Goal: Task Accomplishment & Management: Use online tool/utility

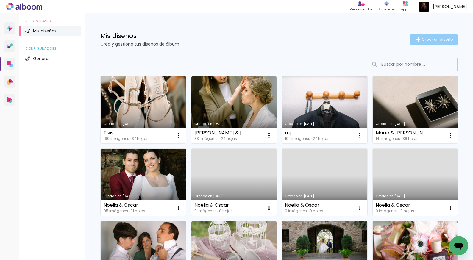
click at [419, 41] on iron-icon at bounding box center [417, 39] width 7 height 7
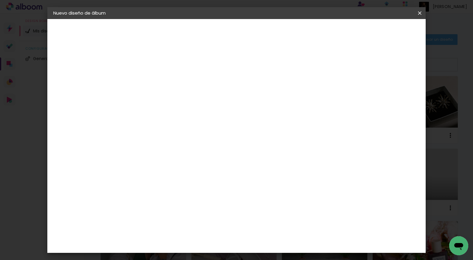
click at [151, 81] on input at bounding box center [151, 79] width 0 height 9
type input "[PERSON_NAME] & [PERSON_NAME]"
type paper-input "[PERSON_NAME] & [PERSON_NAME]"
click at [0, 0] on slot "Avanzar" at bounding box center [0, 0] width 0 height 0
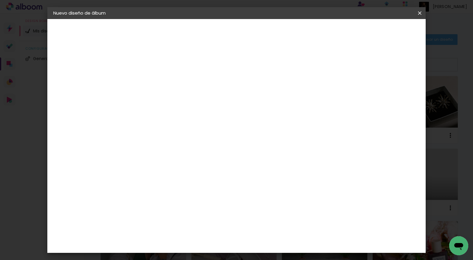
click at [170, 98] on input "text" at bounding box center [153, 94] width 35 height 7
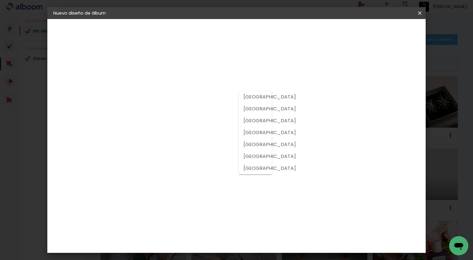
scroll to position [0, 0]
click at [0, 0] on slot "[GEOGRAPHIC_DATA]" at bounding box center [0, 0] width 0 height 0
type input "[GEOGRAPHIC_DATA]"
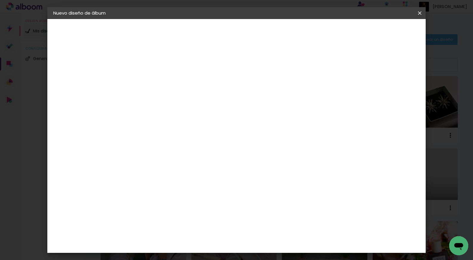
click at [169, 157] on div "Floricolor" at bounding box center [158, 156] width 22 height 5
click at [0, 0] on slot "Tamaño libre" at bounding box center [0, 0] width 0 height 0
click at [169, 155] on div "Floricolor" at bounding box center [158, 156] width 22 height 5
click at [251, 34] on paper-button "Avanzar" at bounding box center [236, 31] width 29 height 10
click at [174, 99] on input "text" at bounding box center [162, 103] width 23 height 9
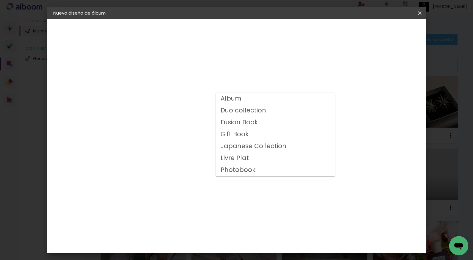
click at [0, 0] on slot "Album" at bounding box center [0, 0] width 0 height 0
type input "Album"
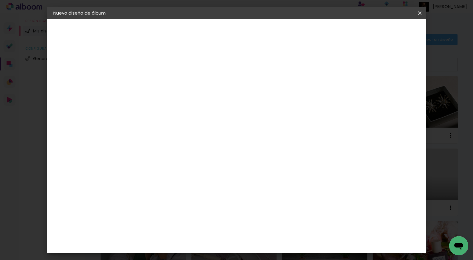
click at [191, 145] on span "25 × 35" at bounding box center [177, 146] width 28 height 16
click at [0, 0] on slot "Avanzar" at bounding box center [0, 0] width 0 height 0
click at [387, 31] on span "Empezar diseño" at bounding box center [370, 31] width 33 height 4
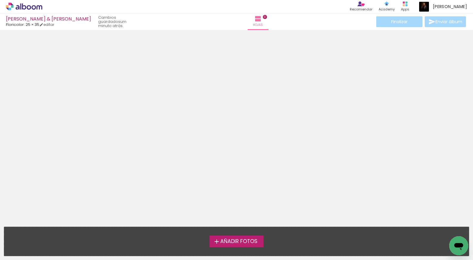
click at [223, 241] on span "Añadir Fotos" at bounding box center [238, 241] width 37 height 5
click at [0, 0] on input "file" at bounding box center [0, 0] width 0 height 0
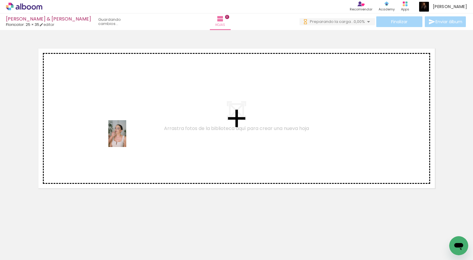
drag, startPoint x: 59, startPoint y: 246, endPoint x: 126, endPoint y: 138, distance: 127.1
click at [126, 138] on quentale-workspace at bounding box center [236, 130] width 473 height 260
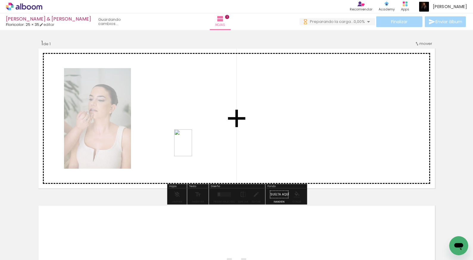
drag, startPoint x: 291, startPoint y: 248, endPoint x: 192, endPoint y: 147, distance: 141.6
click at [192, 147] on quentale-workspace at bounding box center [236, 130] width 473 height 260
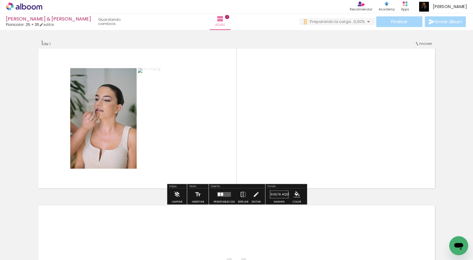
click at [359, 250] on div at bounding box center [353, 239] width 20 height 29
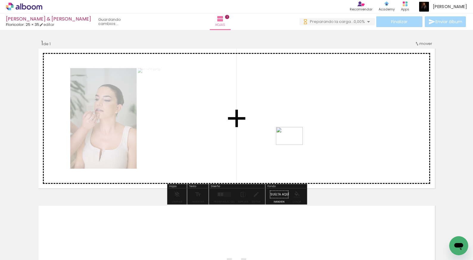
drag, startPoint x: 120, startPoint y: 245, endPoint x: 294, endPoint y: 145, distance: 200.3
click at [294, 145] on quentale-workspace at bounding box center [236, 130] width 473 height 260
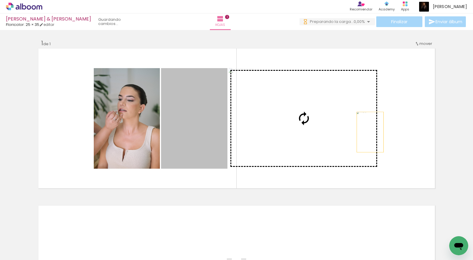
drag, startPoint x: 200, startPoint y: 133, endPoint x: 370, endPoint y: 132, distance: 169.9
click at [0, 0] on slot at bounding box center [0, 0] width 0 height 0
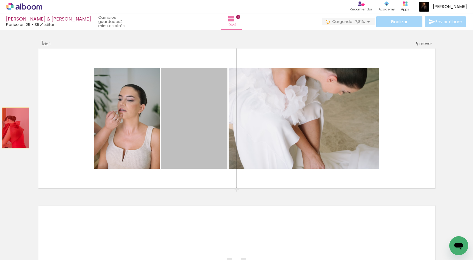
drag, startPoint x: 211, startPoint y: 139, endPoint x: 15, endPoint y: 128, distance: 196.0
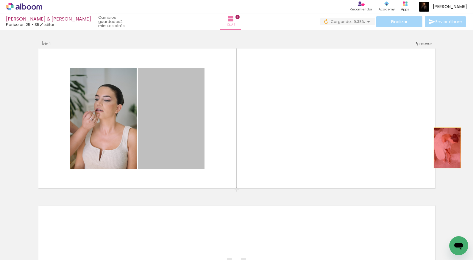
drag, startPoint x: 171, startPoint y: 150, endPoint x: 447, endPoint y: 148, distance: 275.5
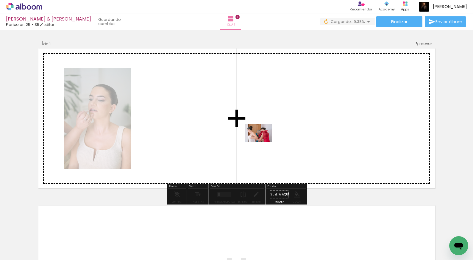
drag, startPoint x: 117, startPoint y: 248, endPoint x: 237, endPoint y: 143, distance: 159.4
click at [237, 143] on quentale-workspace at bounding box center [236, 130] width 473 height 260
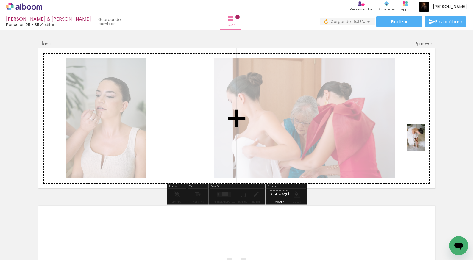
drag, startPoint x: 295, startPoint y: 250, endPoint x: 425, endPoint y: 142, distance: 168.8
click at [425, 142] on quentale-workspace at bounding box center [236, 130] width 473 height 260
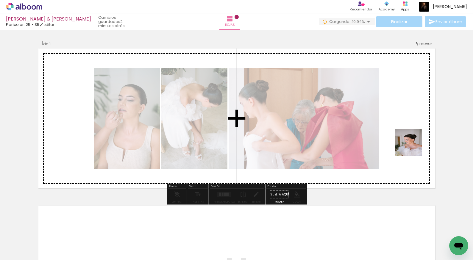
drag, startPoint x: 360, startPoint y: 248, endPoint x: 412, endPoint y: 137, distance: 121.9
click at [412, 137] on quentale-workspace at bounding box center [236, 130] width 473 height 260
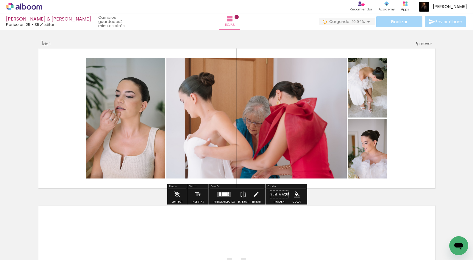
click at [219, 194] on div at bounding box center [220, 194] width 2 height 4
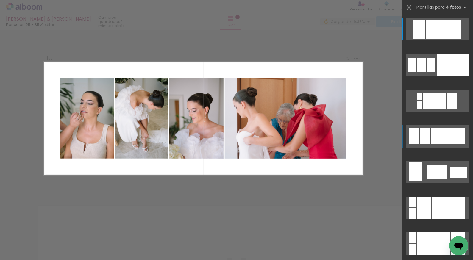
click at [439, 137] on div at bounding box center [435, 136] width 10 height 16
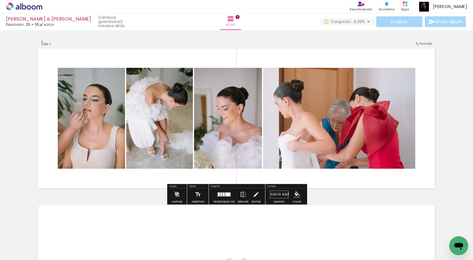
click at [223, 195] on div at bounding box center [224, 195] width 2 height 4
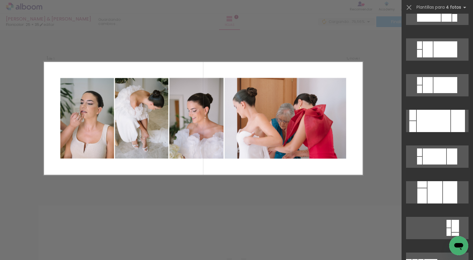
scroll to position [297, 0]
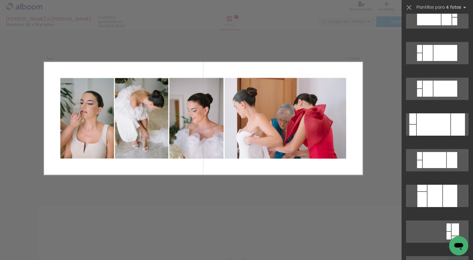
click at [190, 198] on div "Confirmar Cancelar" at bounding box center [236, 194] width 473 height 328
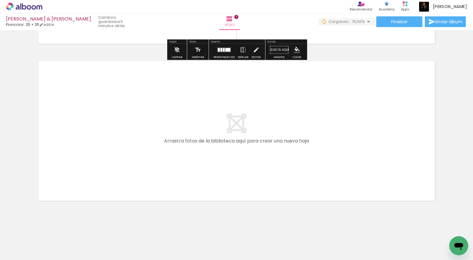
scroll to position [145, 0]
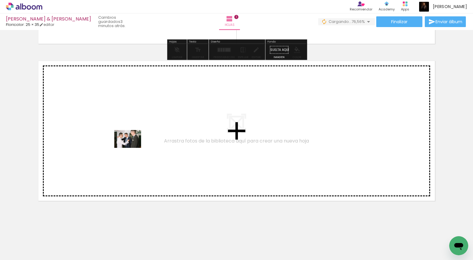
drag, startPoint x: 92, startPoint y: 245, endPoint x: 132, endPoint y: 148, distance: 105.4
click at [132, 148] on quentale-workspace at bounding box center [236, 130] width 473 height 260
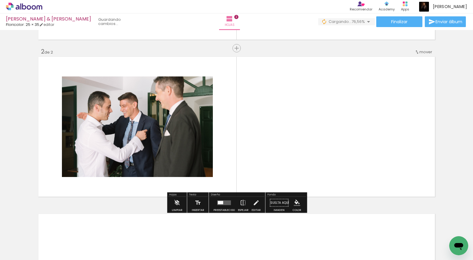
scroll to position [149, 0]
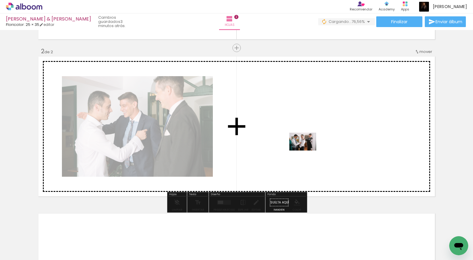
click at [307, 150] on quentale-workspace at bounding box center [236, 130] width 473 height 260
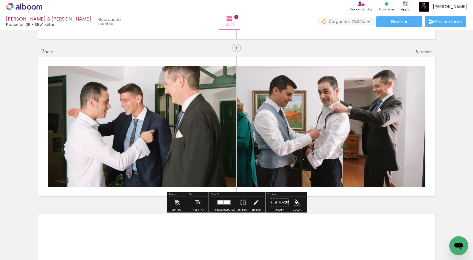
click at [219, 202] on div at bounding box center [220, 203] width 6 height 4
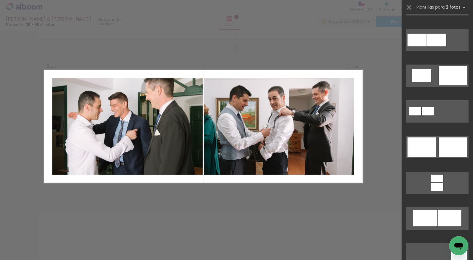
scroll to position [132, 0]
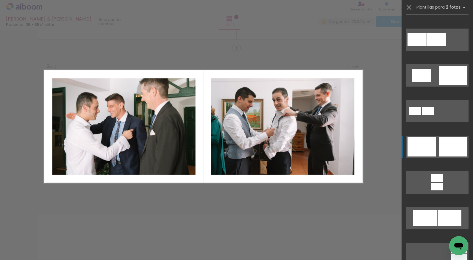
click at [433, 154] on div at bounding box center [421, 146] width 28 height 19
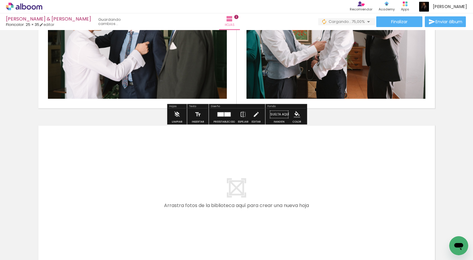
scroll to position [0, 0]
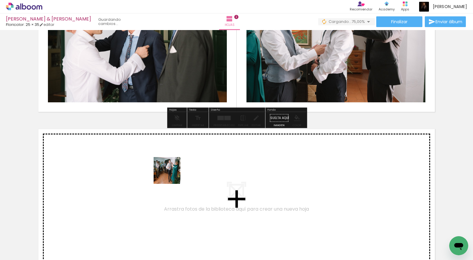
drag, startPoint x: 196, startPoint y: 240, endPoint x: 171, endPoint y: 175, distance: 69.9
click at [171, 175] on quentale-workspace at bounding box center [236, 130] width 473 height 260
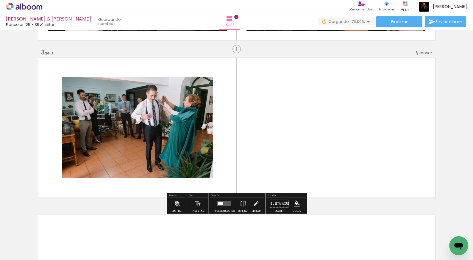
scroll to position [306, 0]
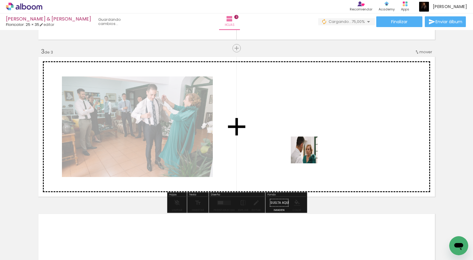
drag, startPoint x: 229, startPoint y: 239, endPoint x: 311, endPoint y: 144, distance: 125.7
click at [311, 144] on quentale-workspace at bounding box center [236, 130] width 473 height 260
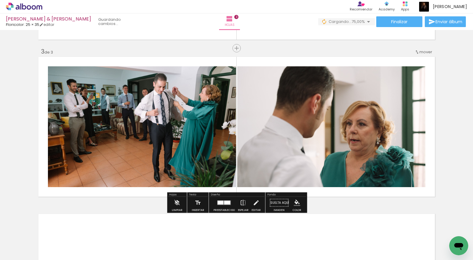
click at [224, 202] on div at bounding box center [227, 203] width 6 height 4
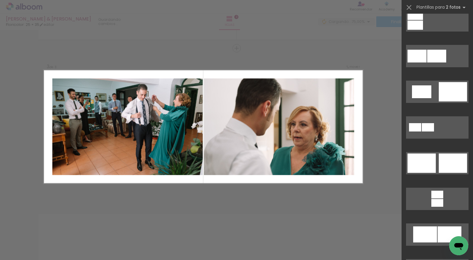
scroll to position [121, 0]
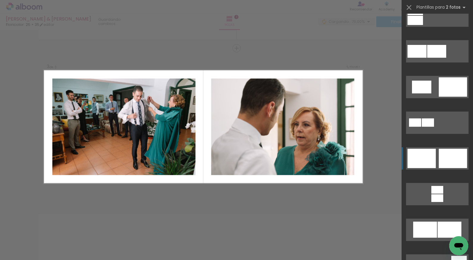
click at [439, 160] on div at bounding box center [452, 158] width 28 height 19
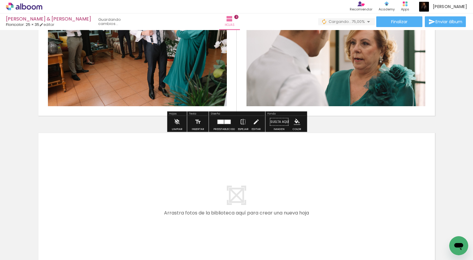
scroll to position [387, 0]
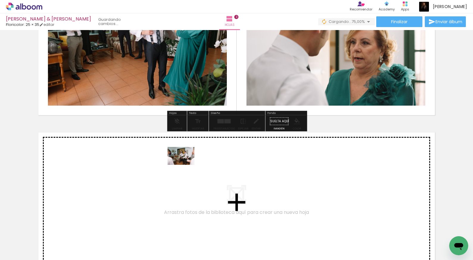
drag, startPoint x: 264, startPoint y: 245, endPoint x: 185, endPoint y: 165, distance: 112.3
click at [185, 165] on quentale-workspace at bounding box center [236, 130] width 473 height 260
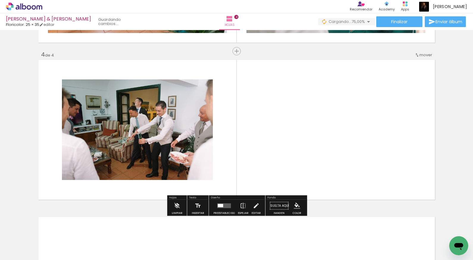
scroll to position [463, 0]
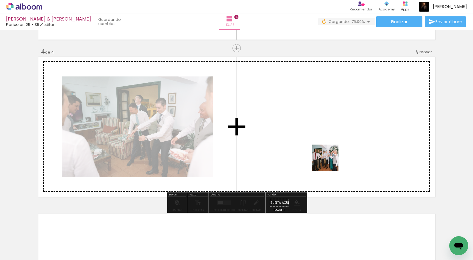
drag, startPoint x: 331, startPoint y: 249, endPoint x: 329, endPoint y: 160, distance: 89.0
click at [329, 160] on quentale-workspace at bounding box center [236, 130] width 473 height 260
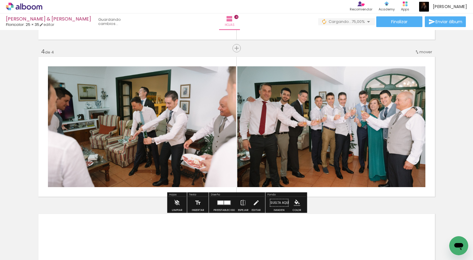
click at [226, 204] on div at bounding box center [227, 203] width 6 height 4
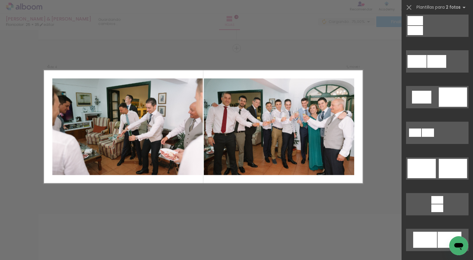
scroll to position [115, 0]
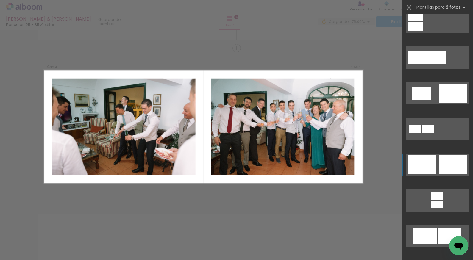
click at [434, 172] on div at bounding box center [421, 164] width 28 height 19
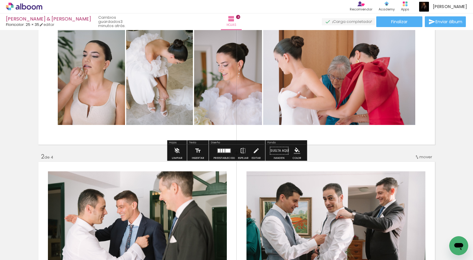
scroll to position [43, 0]
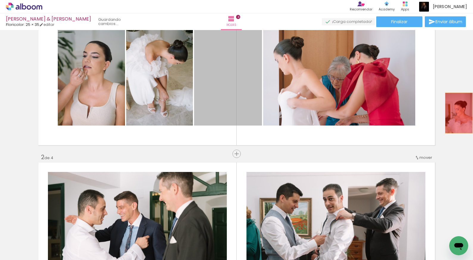
drag, startPoint x: 236, startPoint y: 96, endPoint x: 458, endPoint y: 113, distance: 222.8
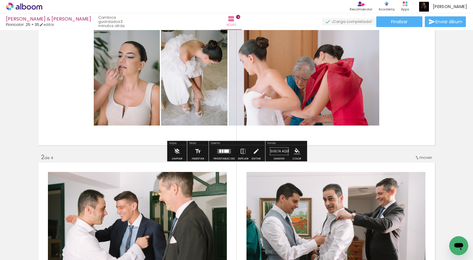
click at [224, 150] on div at bounding box center [226, 151] width 5 height 3
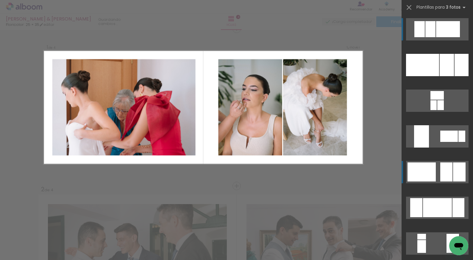
scroll to position [0, 0]
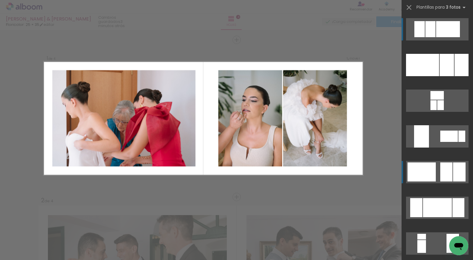
click at [448, 171] on div at bounding box center [446, 171] width 12 height 19
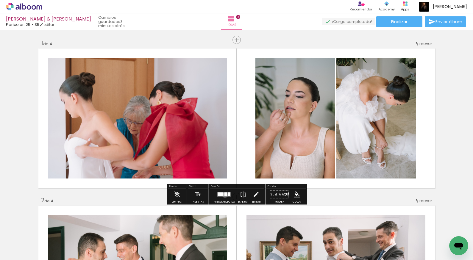
click at [224, 195] on div at bounding box center [225, 194] width 3 height 4
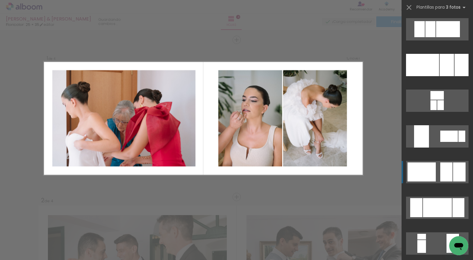
scroll to position [143, 0]
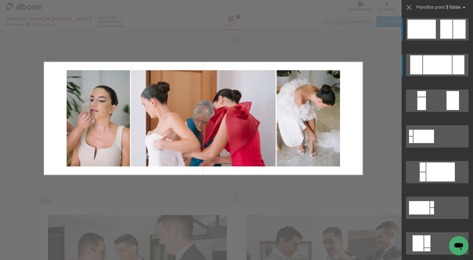
click at [446, 64] on div at bounding box center [437, 64] width 29 height 19
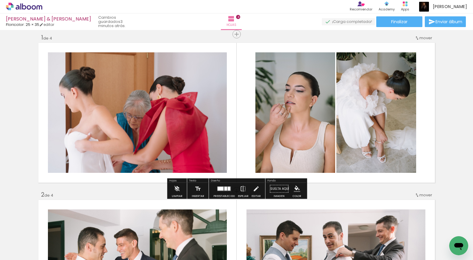
scroll to position [8, 0]
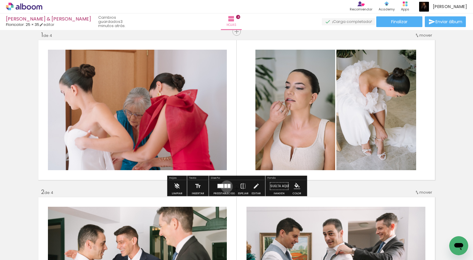
click at [225, 186] on div at bounding box center [225, 186] width 3 height 4
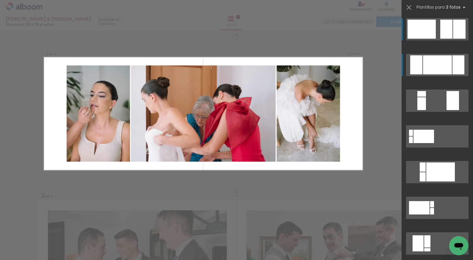
scroll to position [0, 0]
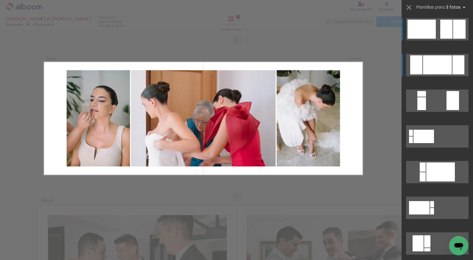
click at [428, 65] on div at bounding box center [437, 64] width 29 height 19
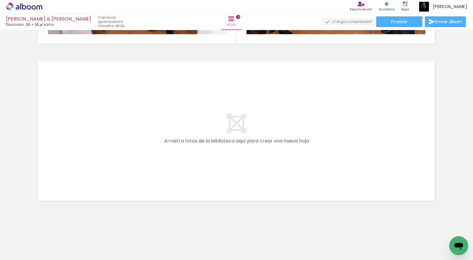
scroll to position [616, 0]
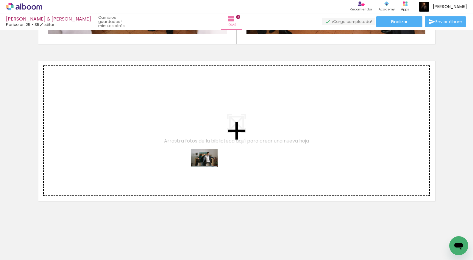
drag, startPoint x: 246, startPoint y: 240, endPoint x: 209, endPoint y: 167, distance: 82.6
click at [209, 167] on quentale-workspace at bounding box center [236, 130] width 473 height 260
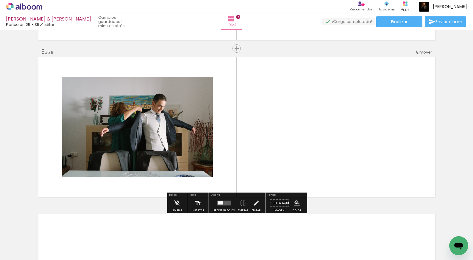
scroll to position [620, 0]
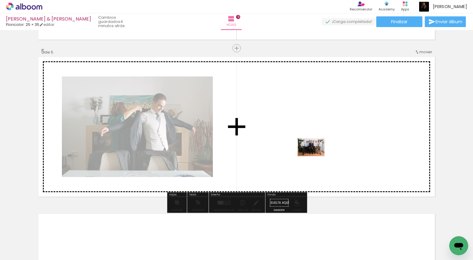
drag, startPoint x: 345, startPoint y: 239, endPoint x: 315, endPoint y: 156, distance: 88.3
click at [315, 156] on quentale-workspace at bounding box center [236, 130] width 473 height 260
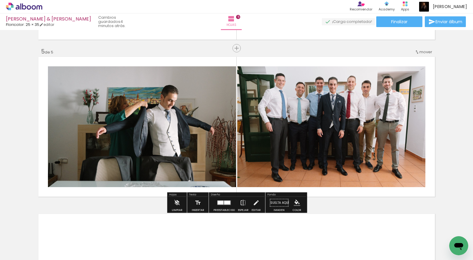
click at [224, 201] on div at bounding box center [227, 203] width 6 height 4
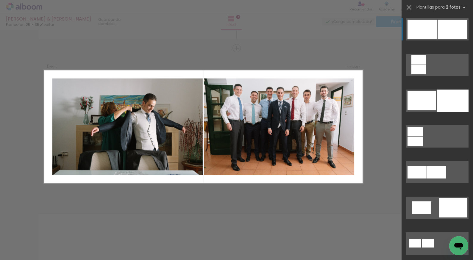
scroll to position [81, 0]
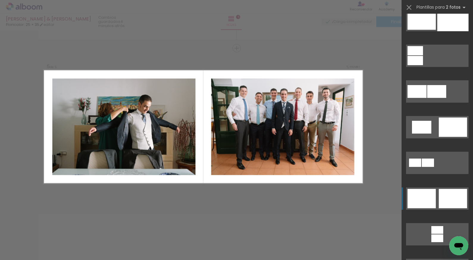
click at [435, 198] on div at bounding box center [421, 198] width 28 height 19
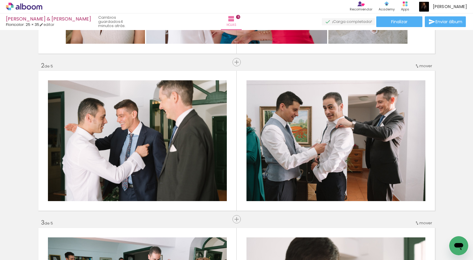
scroll to position [94, 0]
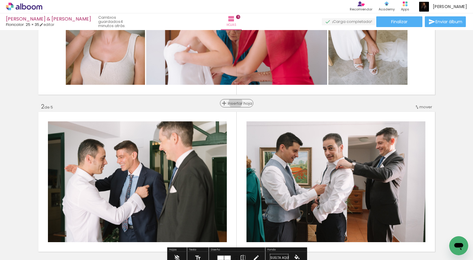
click at [239, 102] on span "Insertar hoja" at bounding box center [239, 103] width 23 height 4
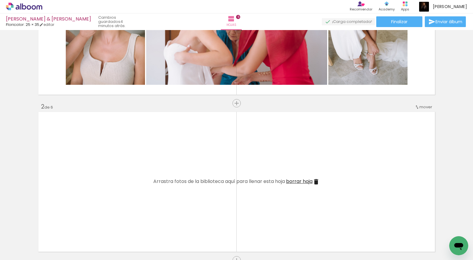
scroll to position [107, 0]
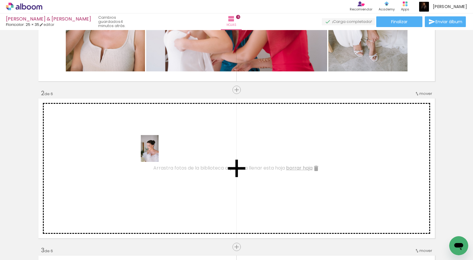
drag, startPoint x: 180, startPoint y: 242, endPoint x: 159, endPoint y: 153, distance: 91.7
click at [159, 153] on quentale-workspace at bounding box center [236, 130] width 473 height 260
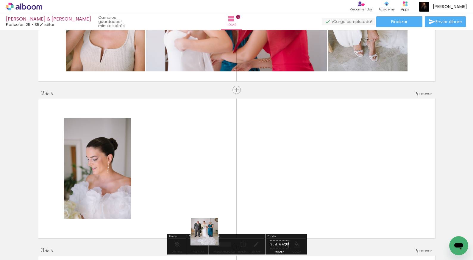
drag, startPoint x: 209, startPoint y: 236, endPoint x: 187, endPoint y: 163, distance: 76.5
click at [187, 163] on quentale-workspace at bounding box center [236, 130] width 473 height 260
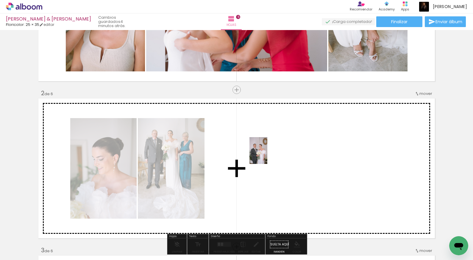
drag, startPoint x: 273, startPoint y: 248, endPoint x: 267, endPoint y: 155, distance: 93.0
click at [267, 155] on quentale-workspace at bounding box center [236, 130] width 473 height 260
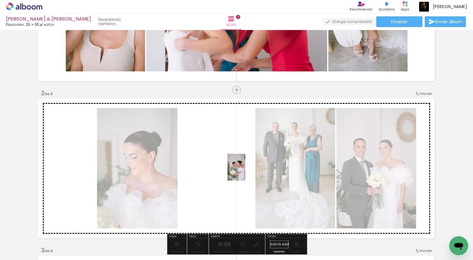
drag, startPoint x: 311, startPoint y: 247, endPoint x: 245, endPoint y: 172, distance: 99.7
click at [245, 172] on quentale-workspace at bounding box center [236, 130] width 473 height 260
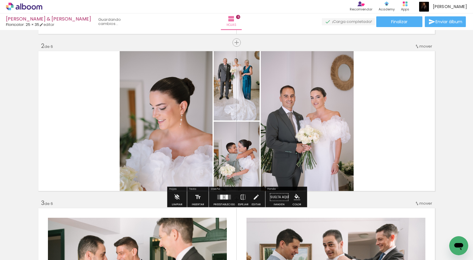
scroll to position [197, 0]
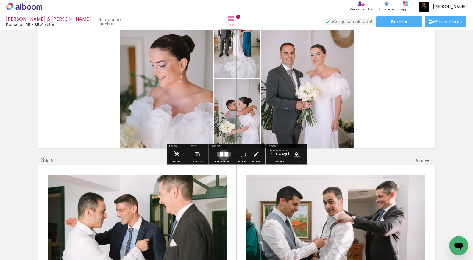
click at [223, 155] on div at bounding box center [223, 156] width 1 height 2
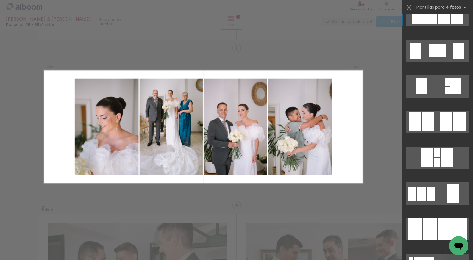
scroll to position [457, 0]
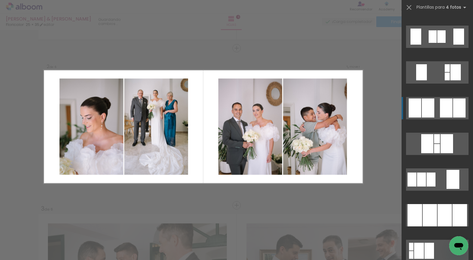
click at [438, 110] on quentale-layouter at bounding box center [437, 108] width 62 height 22
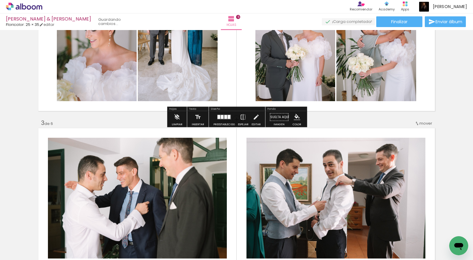
scroll to position [274, 0]
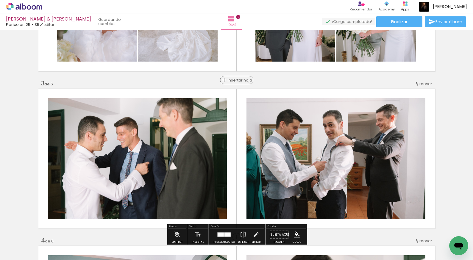
click at [239, 82] on span "Insertar hoja" at bounding box center [239, 80] width 23 height 4
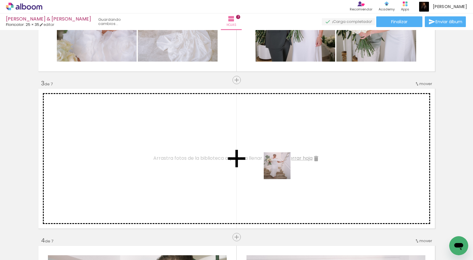
drag, startPoint x: 375, startPoint y: 244, endPoint x: 267, endPoint y: 159, distance: 137.7
click at [267, 159] on quentale-workspace at bounding box center [236, 130] width 473 height 260
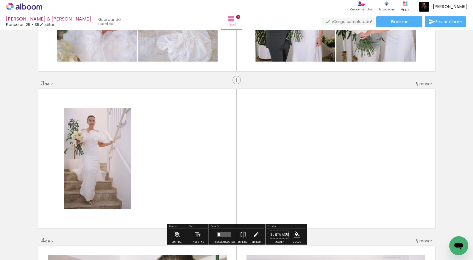
scroll to position [0, 339]
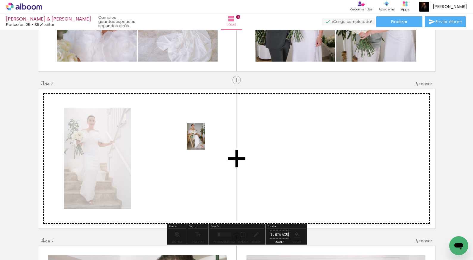
drag, startPoint x: 323, startPoint y: 242, endPoint x: 204, endPoint y: 140, distance: 156.3
click at [204, 140] on quentale-workspace at bounding box center [236, 130] width 473 height 260
